Goal: Information Seeking & Learning: Find specific page/section

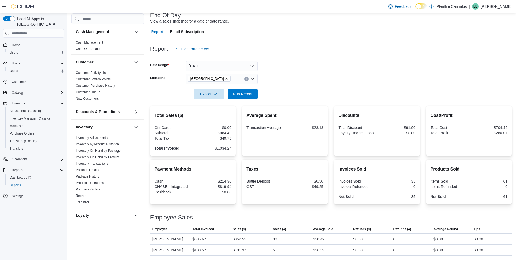
scroll to position [226, 0]
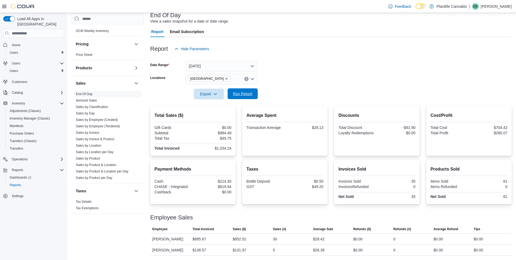
click at [238, 95] on span "Run Report" at bounding box center [242, 93] width 19 height 5
click at [221, 65] on button "[DATE]" at bounding box center [222, 66] width 72 height 11
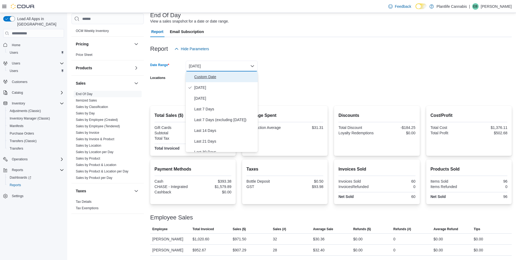
click at [220, 78] on span "Custom Date" at bounding box center [224, 77] width 61 height 6
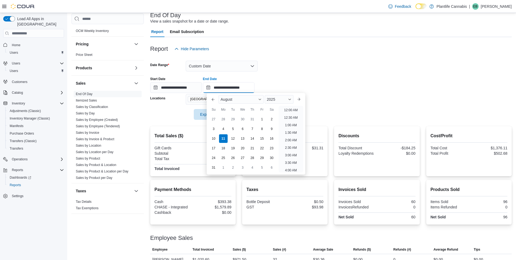
click at [247, 90] on input "**********" at bounding box center [229, 87] width 52 height 11
click at [288, 147] on li "6:00 PM" at bounding box center [291, 148] width 16 height 6
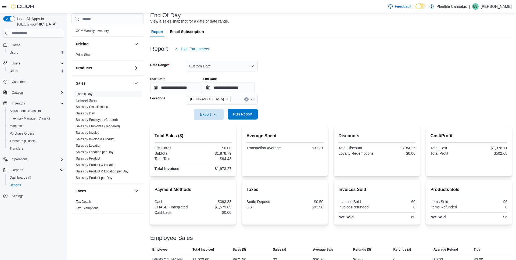
click at [250, 114] on span "Run Report" at bounding box center [242, 114] width 19 height 5
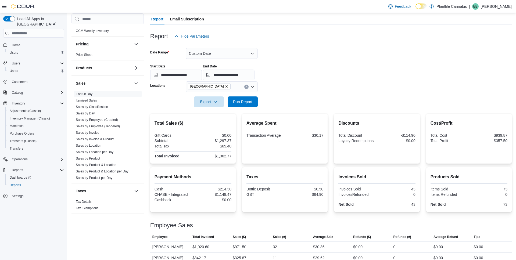
scroll to position [56, 0]
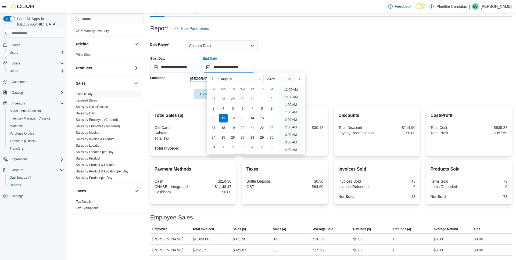
drag, startPoint x: 249, startPoint y: 68, endPoint x: 258, endPoint y: 72, distance: 10.0
click at [249, 68] on input "**********" at bounding box center [229, 67] width 52 height 11
click at [289, 99] on li "7:00 PM" at bounding box center [291, 101] width 16 height 6
type input "**********"
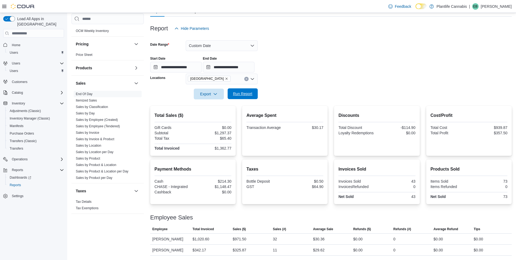
click at [231, 98] on button "Run Report" at bounding box center [243, 93] width 30 height 11
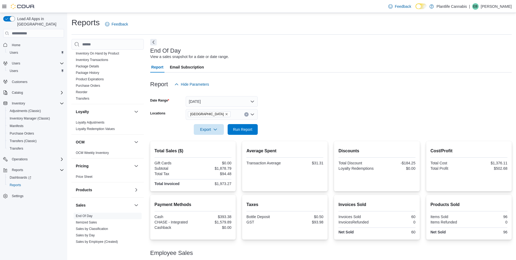
scroll to position [226, 0]
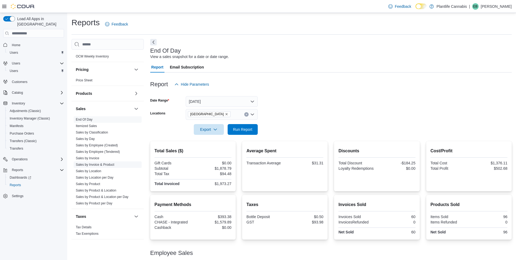
click at [109, 165] on link "Sales by Invoice & Product" at bounding box center [95, 165] width 38 height 4
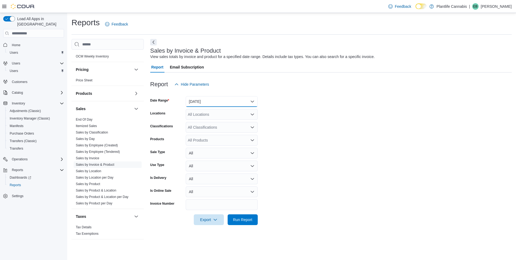
click at [229, 101] on button "Yesterday" at bounding box center [222, 101] width 72 height 11
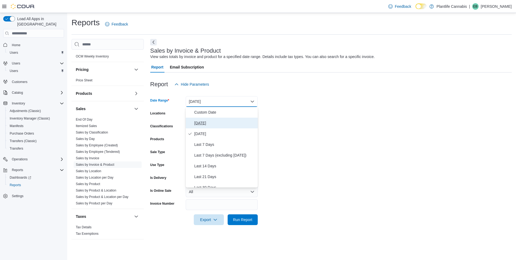
drag, startPoint x: 210, startPoint y: 125, endPoint x: 206, endPoint y: 117, distance: 8.6
click at [210, 123] on span "[DATE]" at bounding box center [224, 123] width 61 height 6
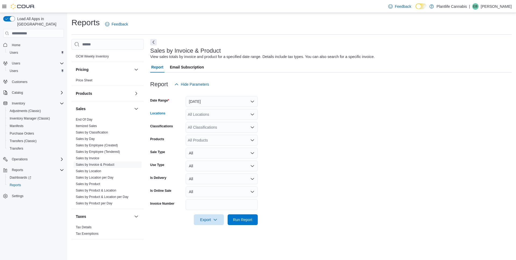
drag, startPoint x: 208, startPoint y: 111, endPoint x: 210, endPoint y: 118, distance: 7.2
click at [208, 112] on div "All Locations" at bounding box center [222, 114] width 72 height 11
click at [226, 130] on span "[GEOGRAPHIC_DATA]" at bounding box center [219, 130] width 39 height 5
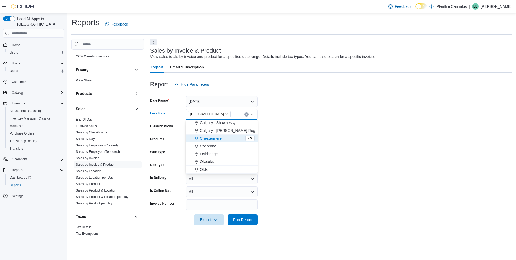
scroll to position [313, 0]
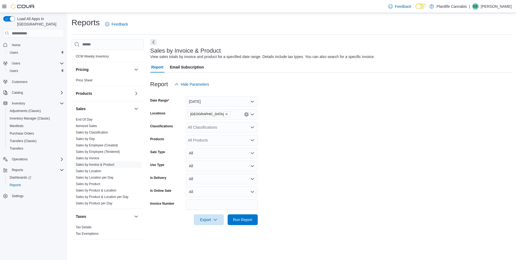
click at [293, 131] on form "Date Range Today Locations Calgary - University District Classifications All Cl…" at bounding box center [331, 158] width 362 height 136
click at [243, 220] on span "Run Report" at bounding box center [242, 219] width 19 height 5
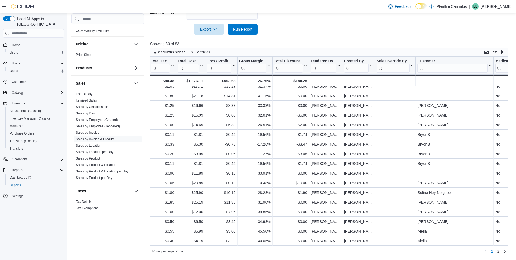
scroll to position [324, 588]
click at [499, 253] on span "2" at bounding box center [499, 251] width 2 height 5
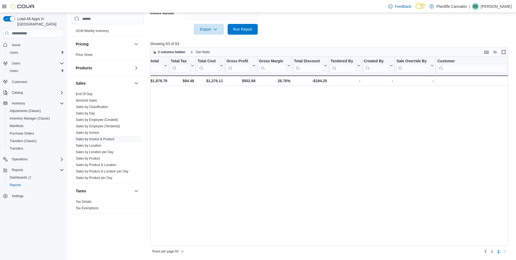
scroll to position [0, 0]
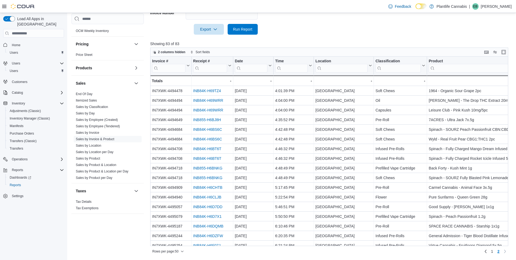
click at [212, 90] on div "Invoice # Click to view column header actions Receipt # Click to view column he…" at bounding box center [329, 151] width 358 height 189
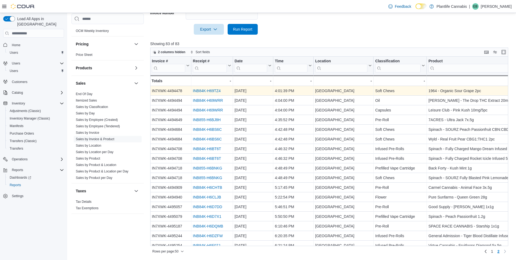
click at [204, 91] on div "Invoice # Click to view column header actions Receipt # Click to view column he…" at bounding box center [329, 151] width 358 height 189
click at [204, 91] on link "INB84K-H69TZ4" at bounding box center [207, 91] width 28 height 4
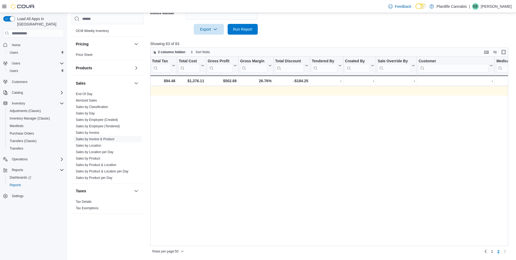
scroll to position [0, 0]
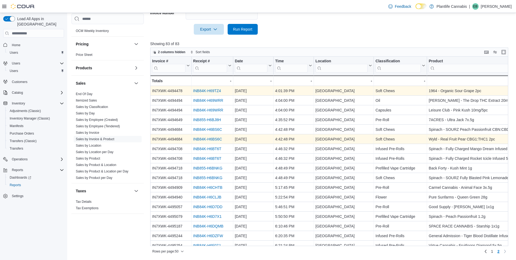
click at [217, 139] on div "Invoice # Click to view column header actions Receipt # Click to view column he…" at bounding box center [329, 151] width 358 height 189
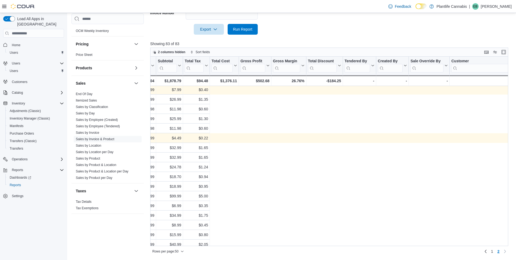
scroll to position [1, 0]
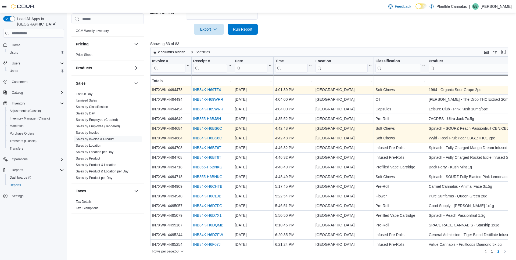
click at [205, 130] on link "INB84K-H6BS6C" at bounding box center [207, 129] width 29 height 4
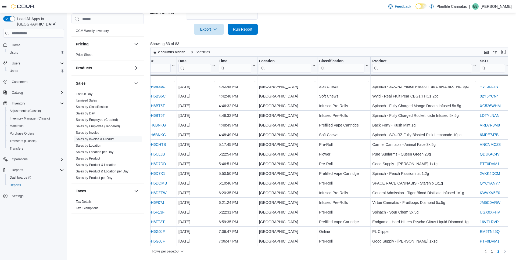
scroll to position [43, 0]
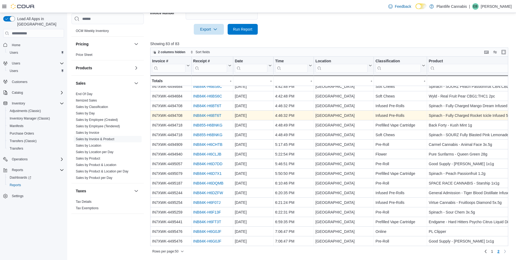
click at [207, 115] on link "INB84K-H6BT6T" at bounding box center [207, 116] width 28 height 4
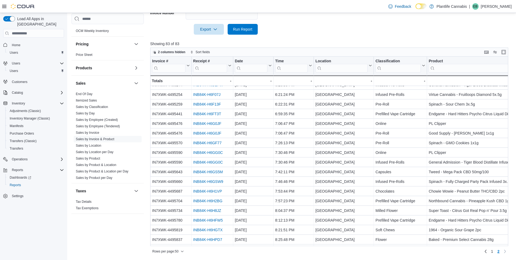
scroll to position [160, 0]
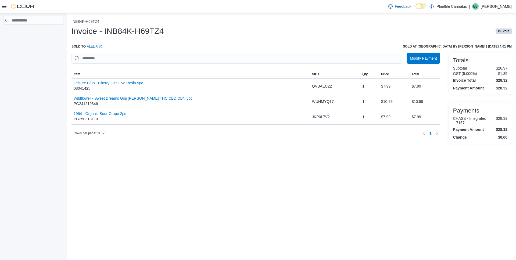
click at [94, 47] on link "Alelia (opens in a new tab or window)" at bounding box center [94, 46] width 15 height 4
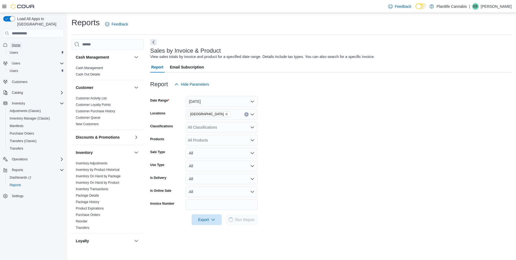
click at [19, 43] on span "Home" at bounding box center [16, 45] width 9 height 4
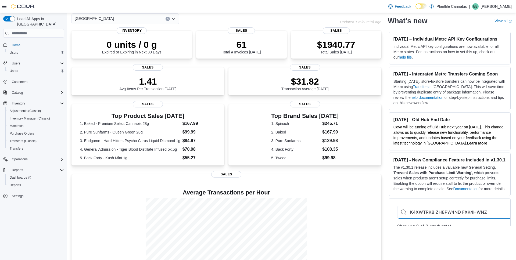
scroll to position [56, 0]
